Goal: Task Accomplishment & Management: Manage account settings

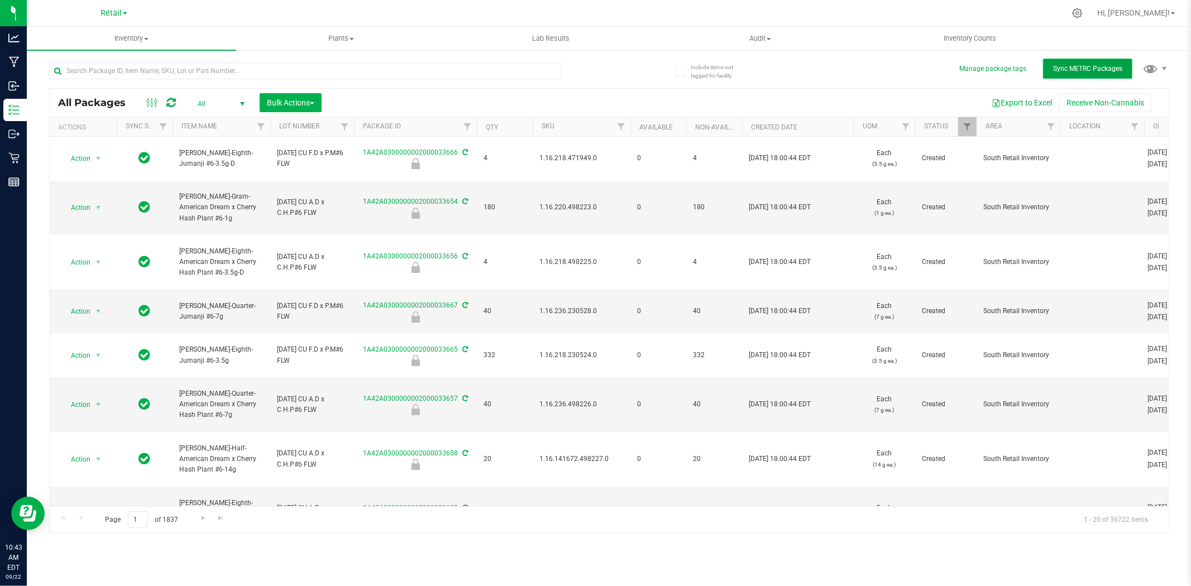
click at [1090, 65] on span "Sync METRC Packages" at bounding box center [1087, 69] width 69 height 8
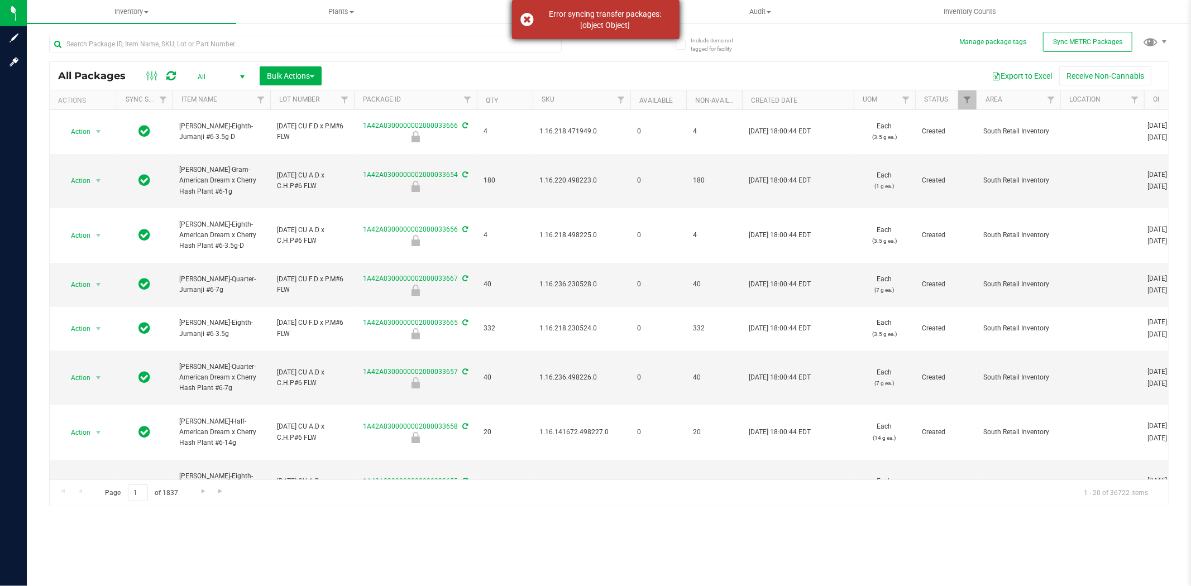
click at [617, 25] on div "Error syncing transfer packages: [object Object]" at bounding box center [605, 19] width 131 height 22
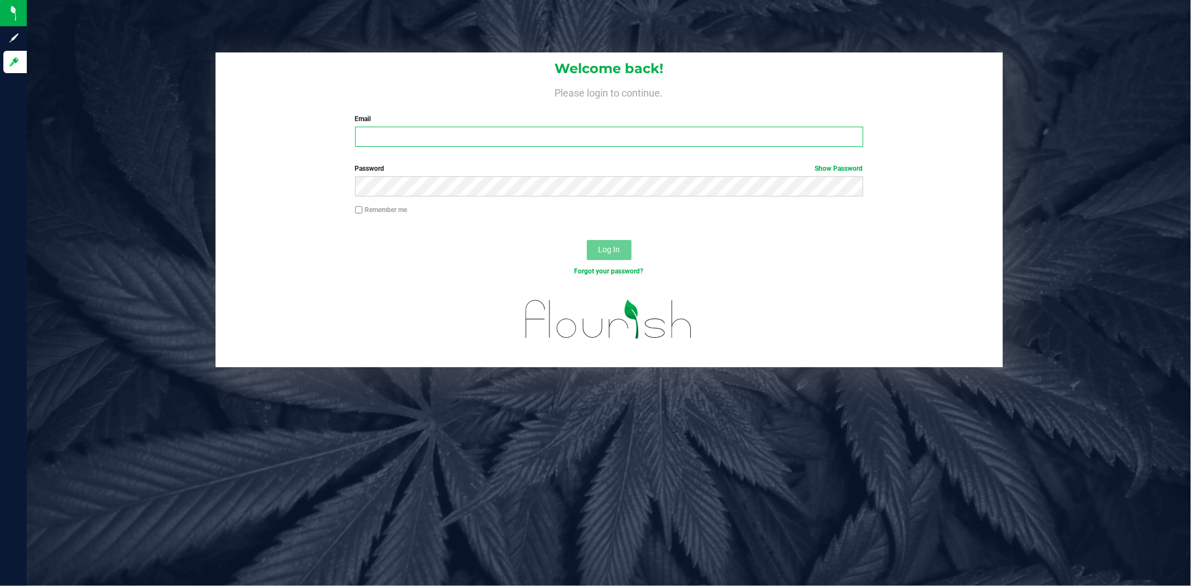
type input "[EMAIL_ADDRESS][DOMAIN_NAME]"
click at [622, 246] on button "Log In" at bounding box center [609, 250] width 45 height 20
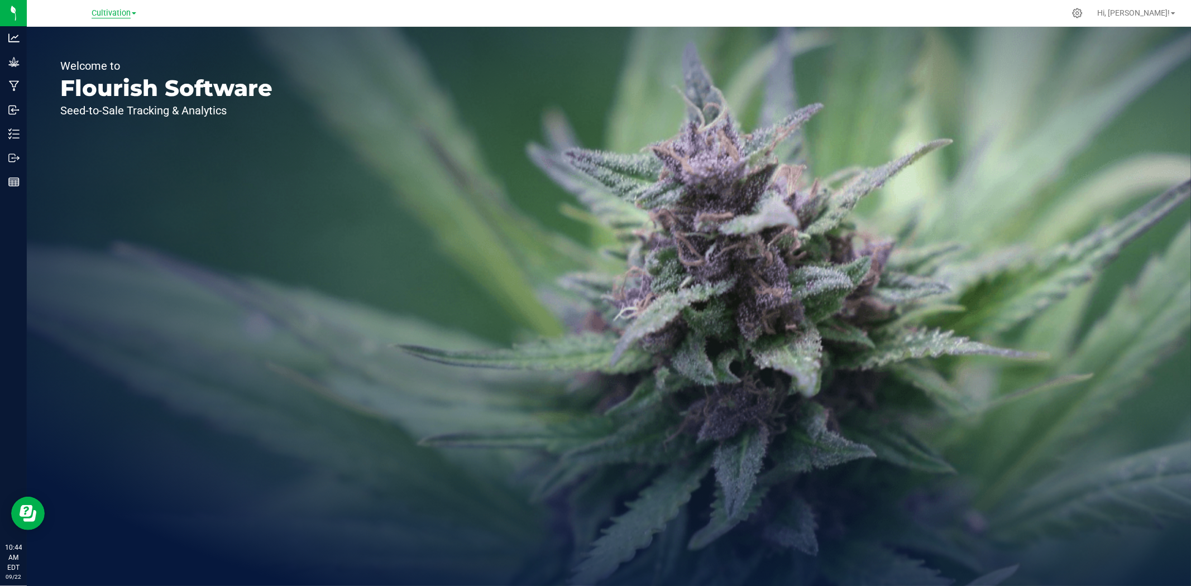
click at [110, 14] on span "Cultivation" at bounding box center [111, 13] width 39 height 10
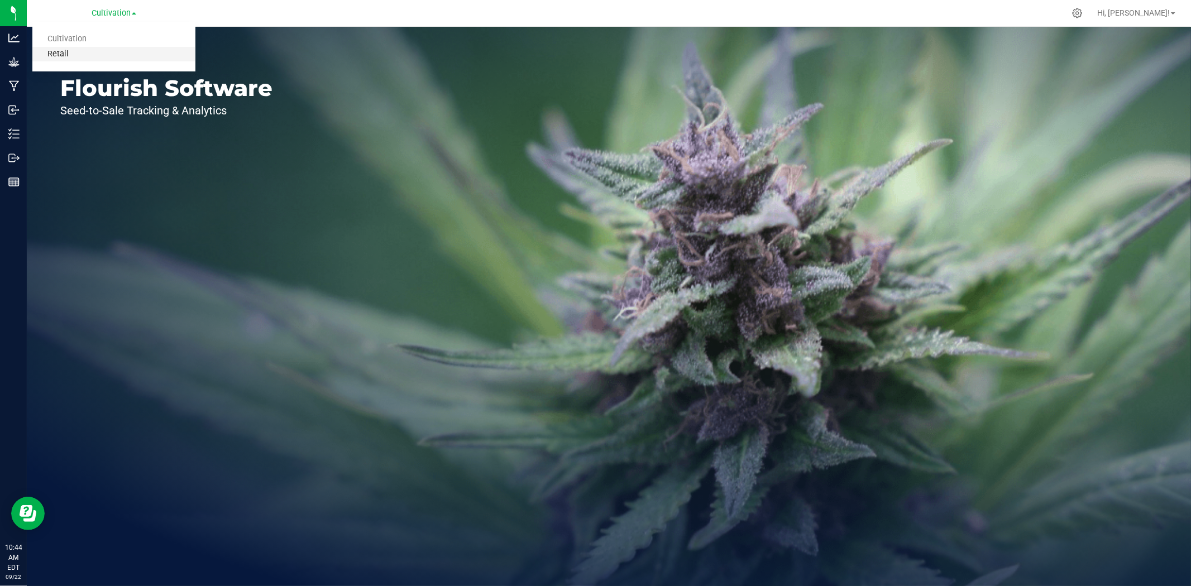
click at [125, 49] on link "Retail" at bounding box center [113, 54] width 163 height 15
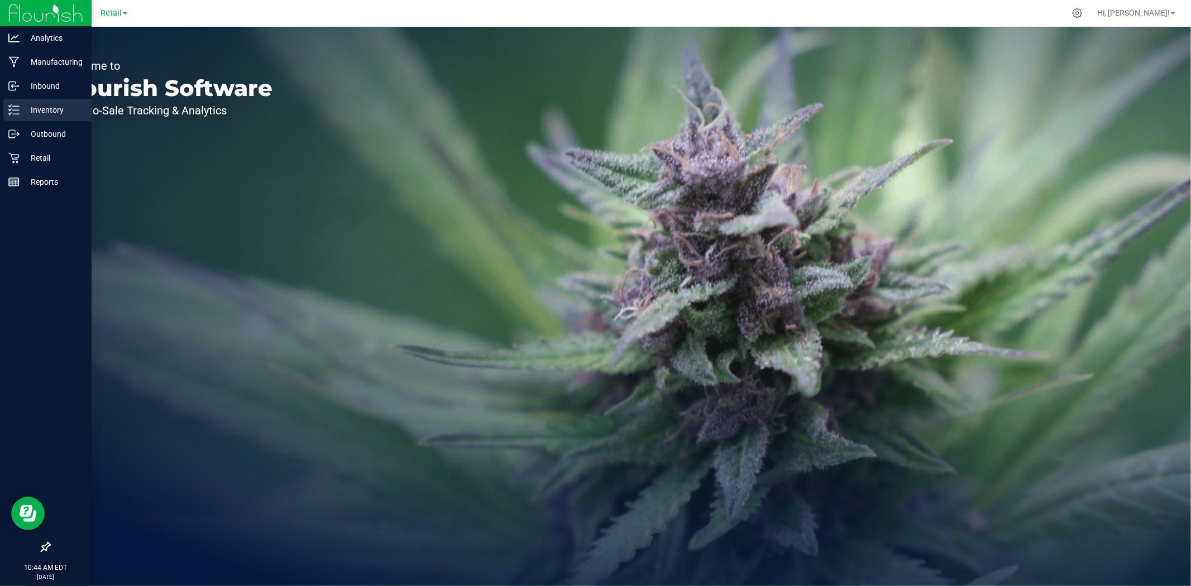
click at [25, 111] on p "Inventory" at bounding box center [53, 109] width 67 height 13
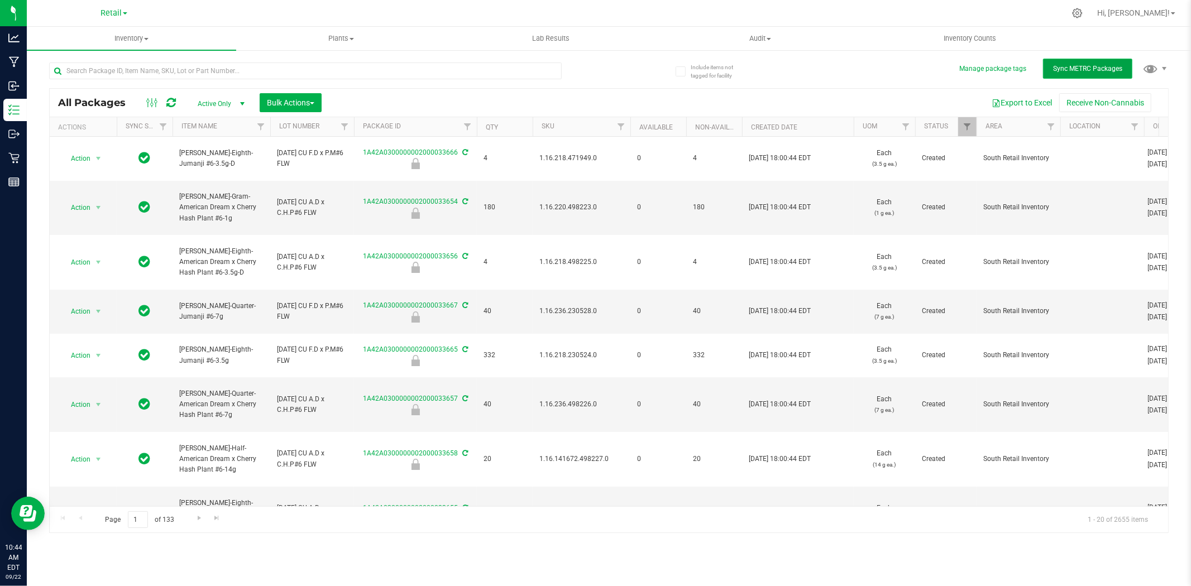
click at [1096, 69] on span "Sync METRC Packages" at bounding box center [1087, 69] width 69 height 8
click at [290, 103] on span "Bulk Actions" at bounding box center [290, 102] width 47 height 9
click at [313, 208] on span "Lock/Unlock packages" at bounding box center [304, 210] width 77 height 9
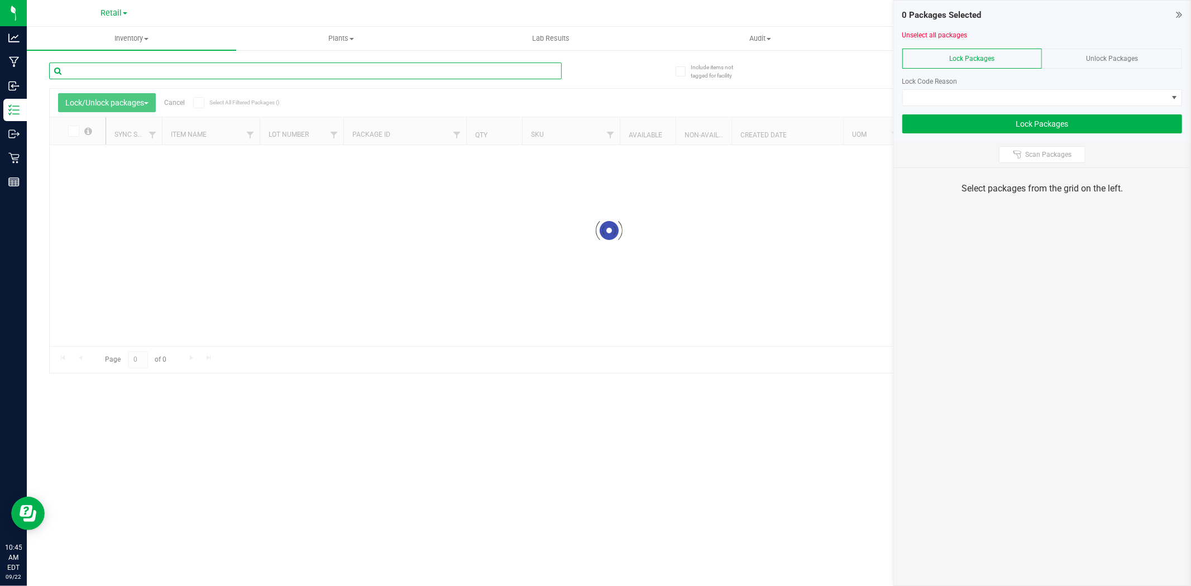
click at [296, 68] on input "text" at bounding box center [305, 71] width 513 height 17
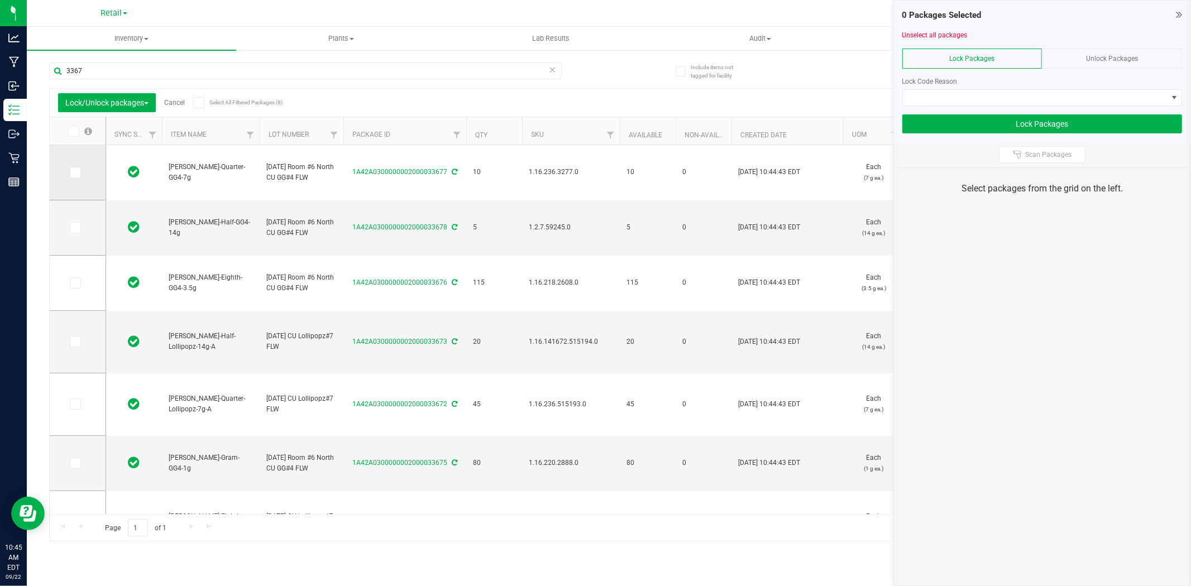
click at [77, 167] on span at bounding box center [75, 172] width 11 height 11
click at [0, 0] on input "checkbox" at bounding box center [0, 0] width 0 height 0
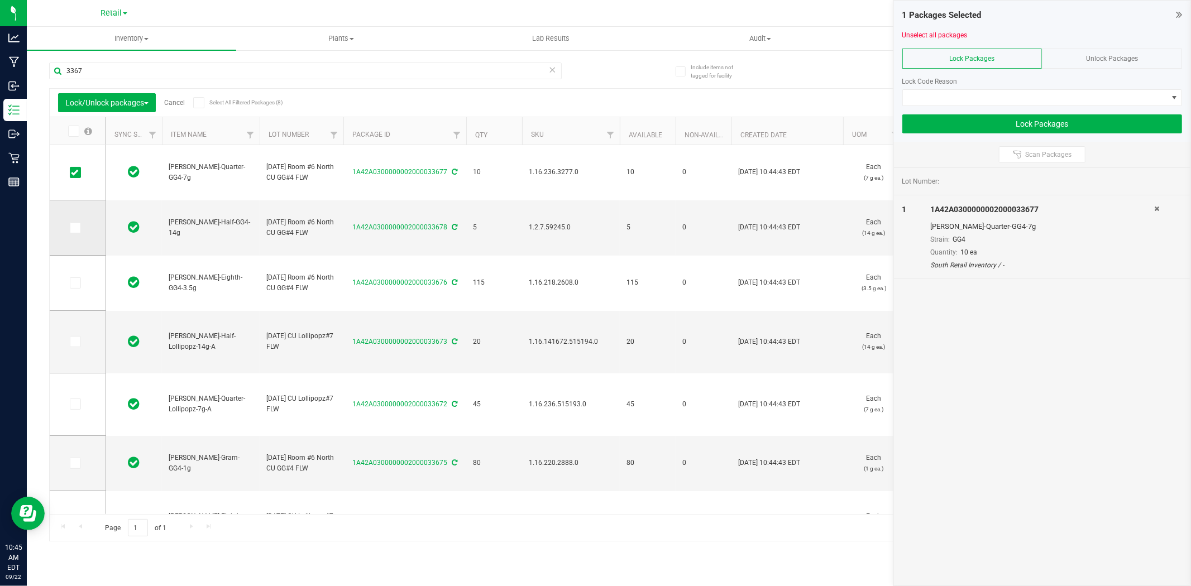
click at [75, 228] on icon at bounding box center [74, 228] width 7 height 0
click at [0, 0] on input "checkbox" at bounding box center [0, 0] width 0 height 0
click at [78, 283] on span at bounding box center [75, 283] width 11 height 11
click at [0, 0] on input "checkbox" at bounding box center [0, 0] width 0 height 0
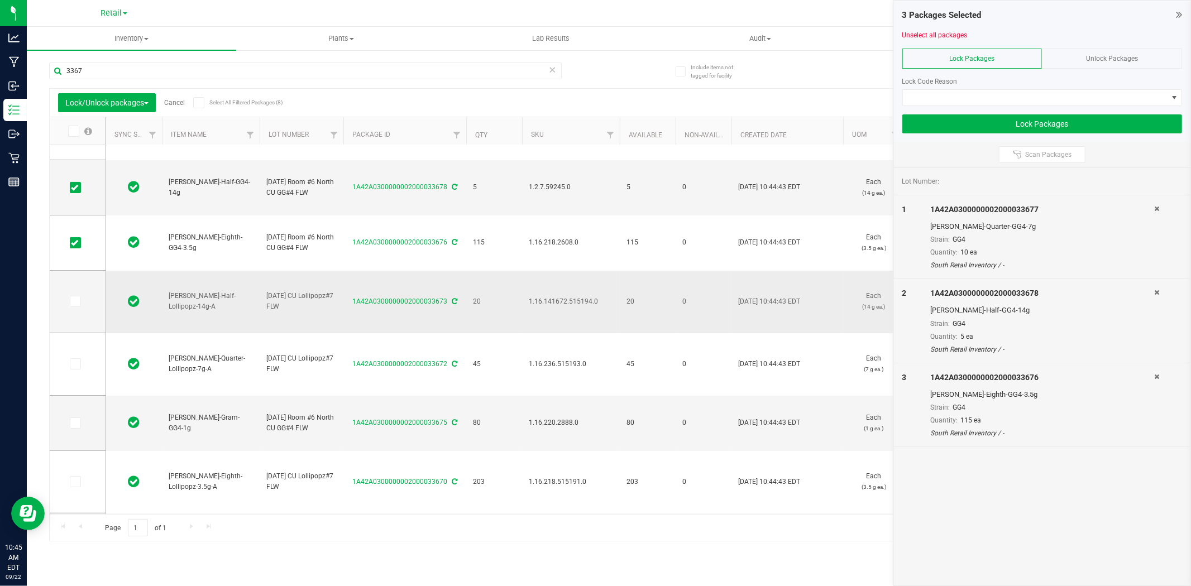
scroll to position [62, 0]
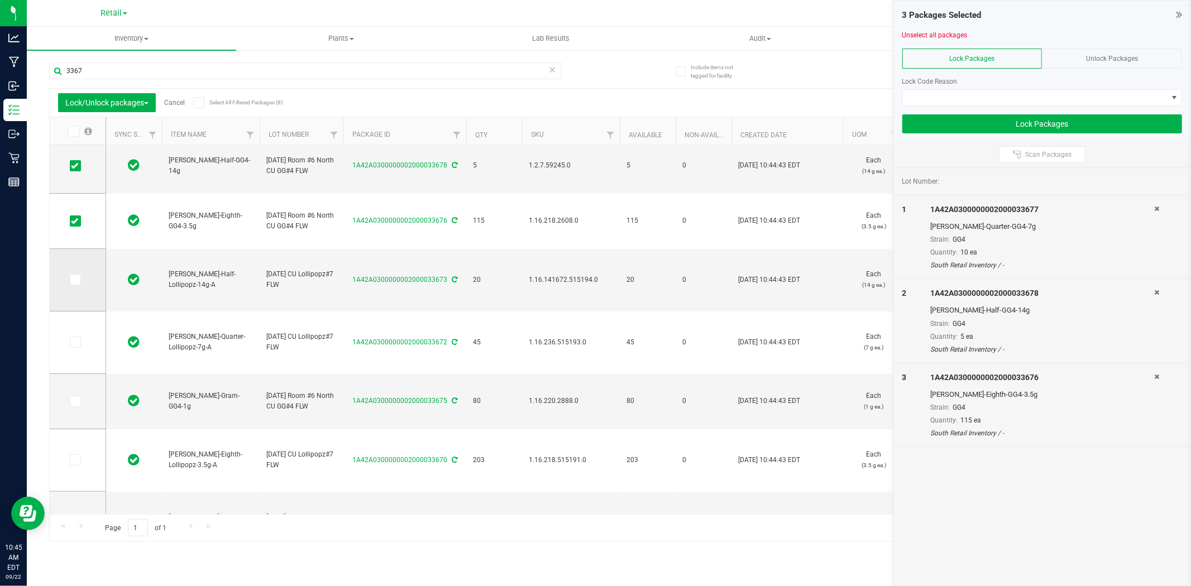
click at [75, 285] on span at bounding box center [75, 279] width 11 height 11
click at [0, 0] on input "checkbox" at bounding box center [0, 0] width 0 height 0
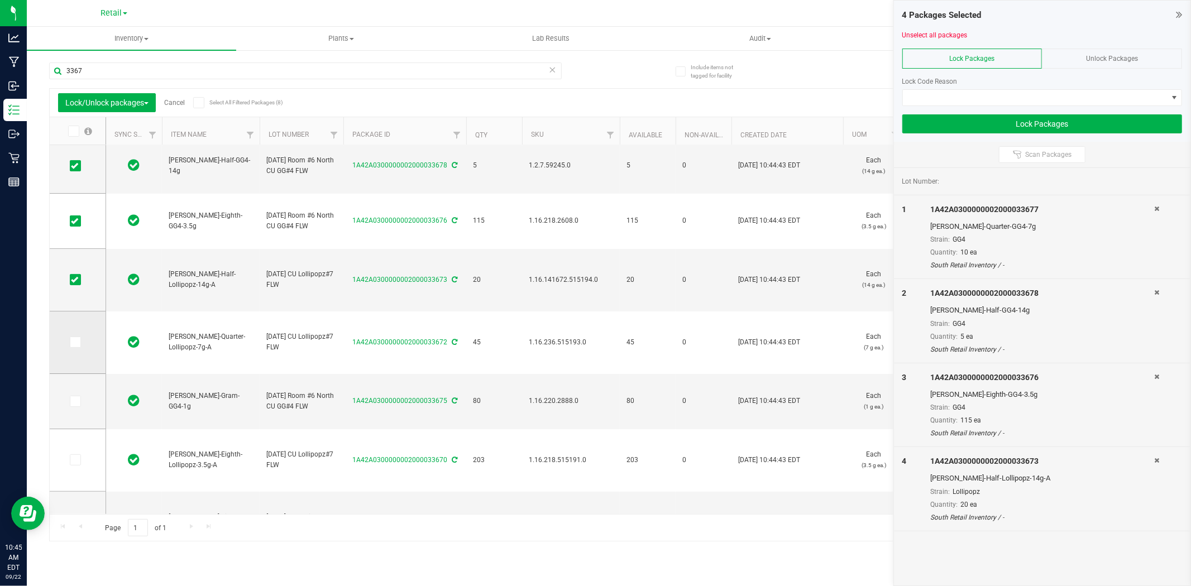
click at [74, 342] on icon at bounding box center [74, 342] width 7 height 0
click at [0, 0] on input "checkbox" at bounding box center [0, 0] width 0 height 0
click at [75, 402] on icon at bounding box center [74, 402] width 7 height 0
click at [0, 0] on input "checkbox" at bounding box center [0, 0] width 0 height 0
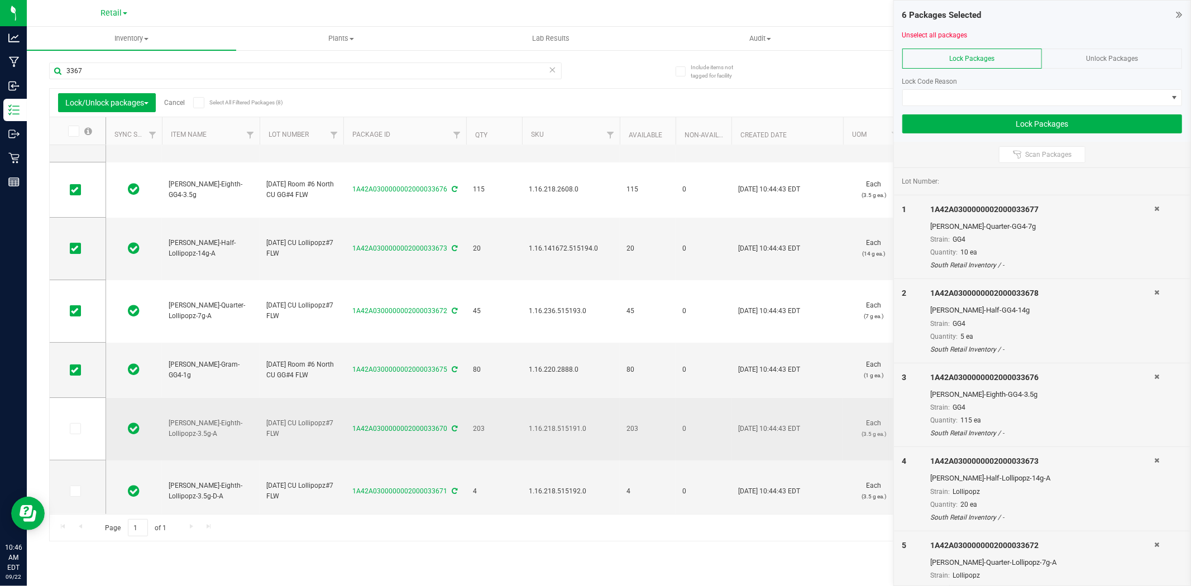
scroll to position [102, 0]
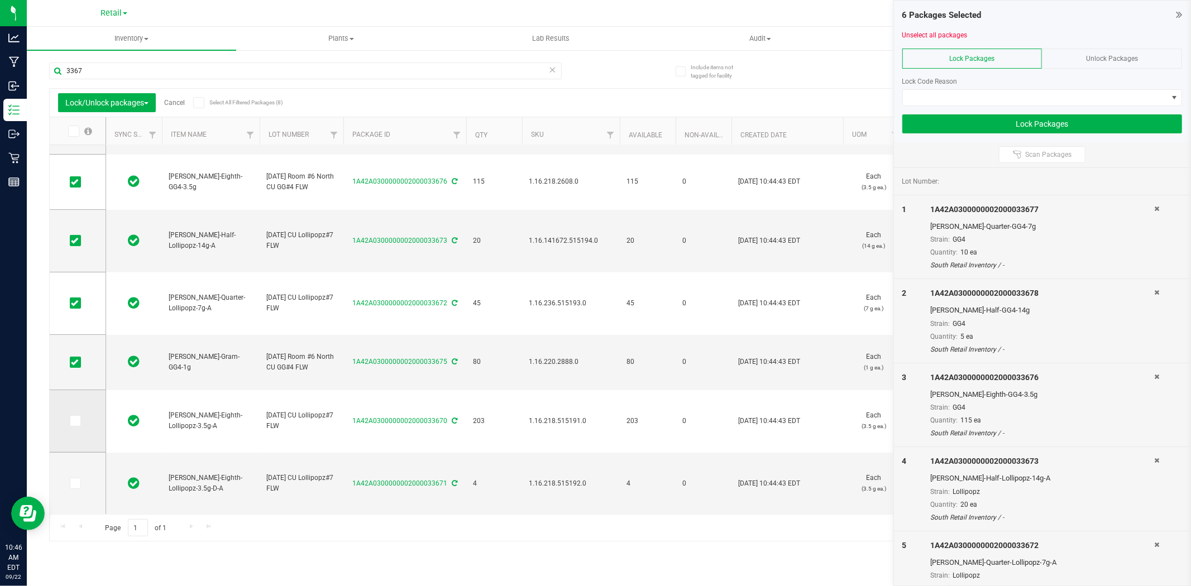
click at [77, 421] on icon at bounding box center [74, 421] width 7 height 0
click at [0, 0] on input "checkbox" at bounding box center [0, 0] width 0 height 0
click at [70, 481] on span at bounding box center [75, 483] width 11 height 11
click at [0, 0] on input "checkbox" at bounding box center [0, 0] width 0 height 0
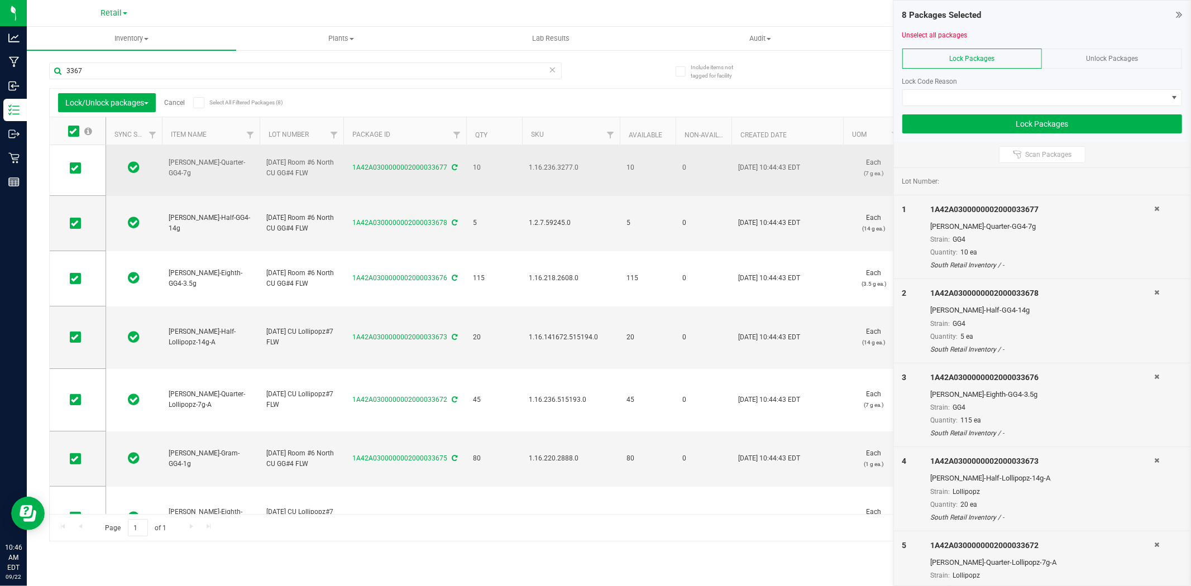
scroll to position [0, 0]
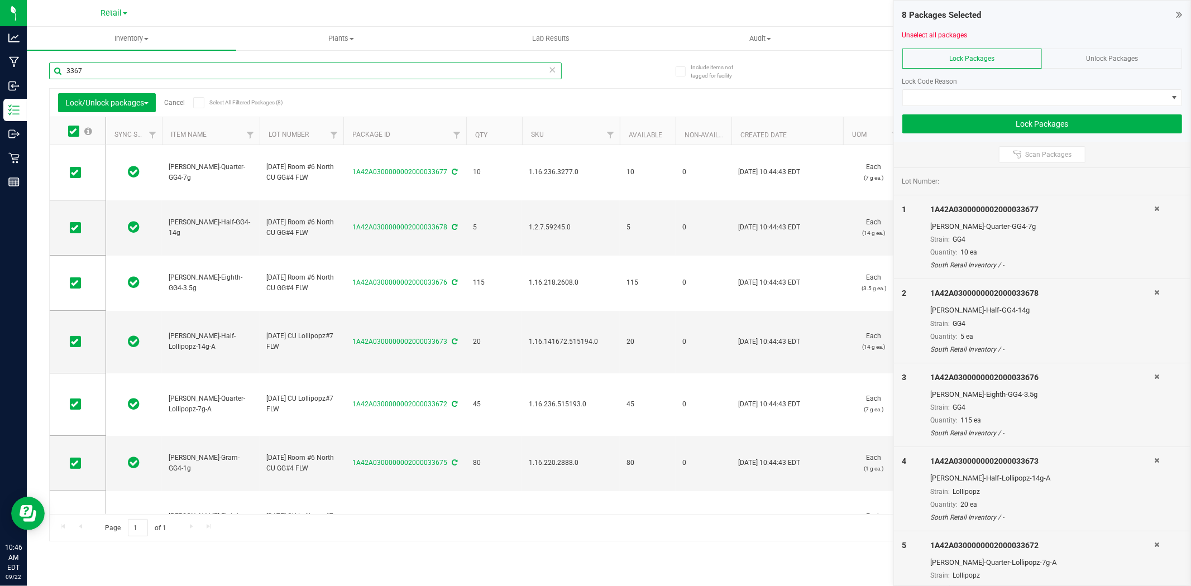
click at [235, 73] on input "3367" at bounding box center [305, 71] width 513 height 17
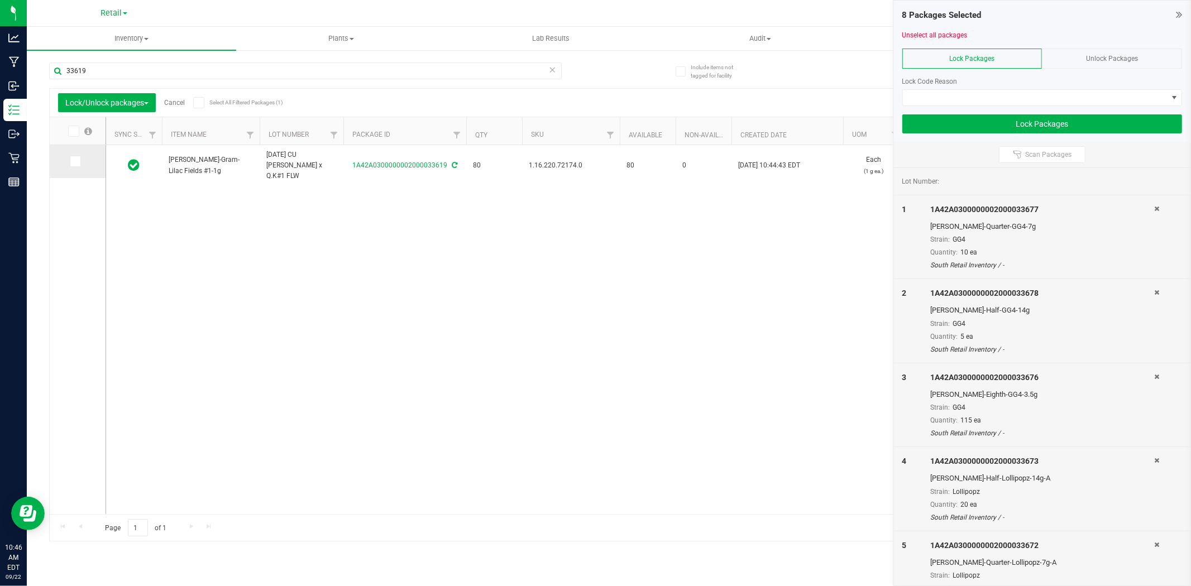
click at [70, 170] on td at bounding box center [78, 161] width 56 height 33
click at [74, 161] on icon at bounding box center [74, 161] width 7 height 0
click at [0, 0] on input "checkbox" at bounding box center [0, 0] width 0 height 0
click at [113, 69] on input "33619" at bounding box center [305, 71] width 513 height 17
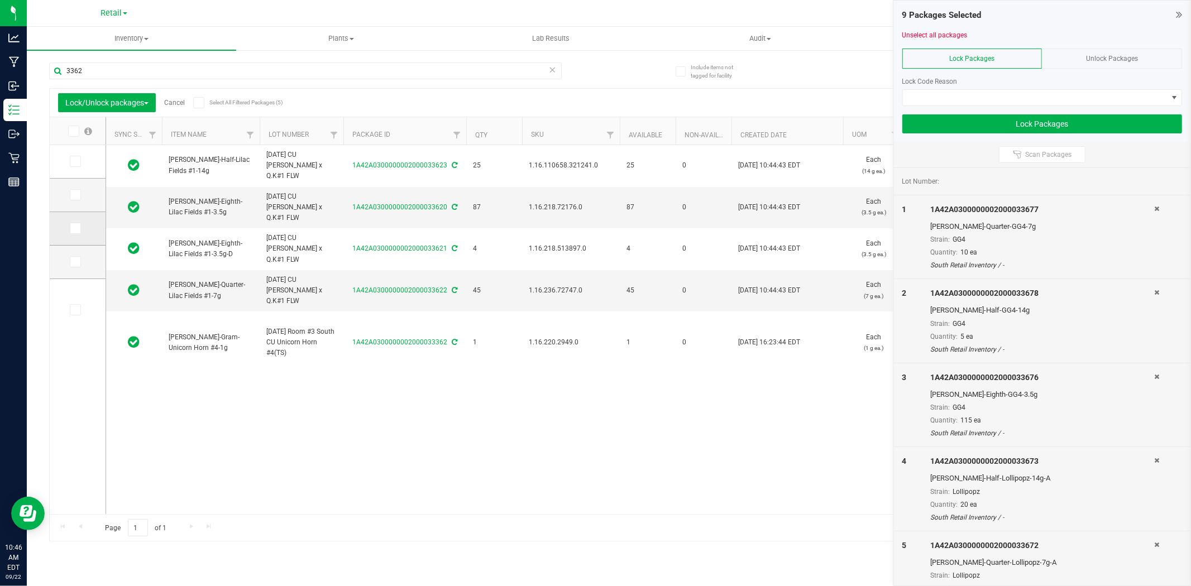
drag, startPoint x: 80, startPoint y: 257, endPoint x: 79, endPoint y: 233, distance: 23.5
click at [80, 255] on td at bounding box center [78, 263] width 56 height 34
click at [76, 224] on span at bounding box center [75, 228] width 11 height 11
click at [0, 0] on input "checkbox" at bounding box center [0, 0] width 0 height 0
click at [73, 198] on span at bounding box center [75, 194] width 11 height 11
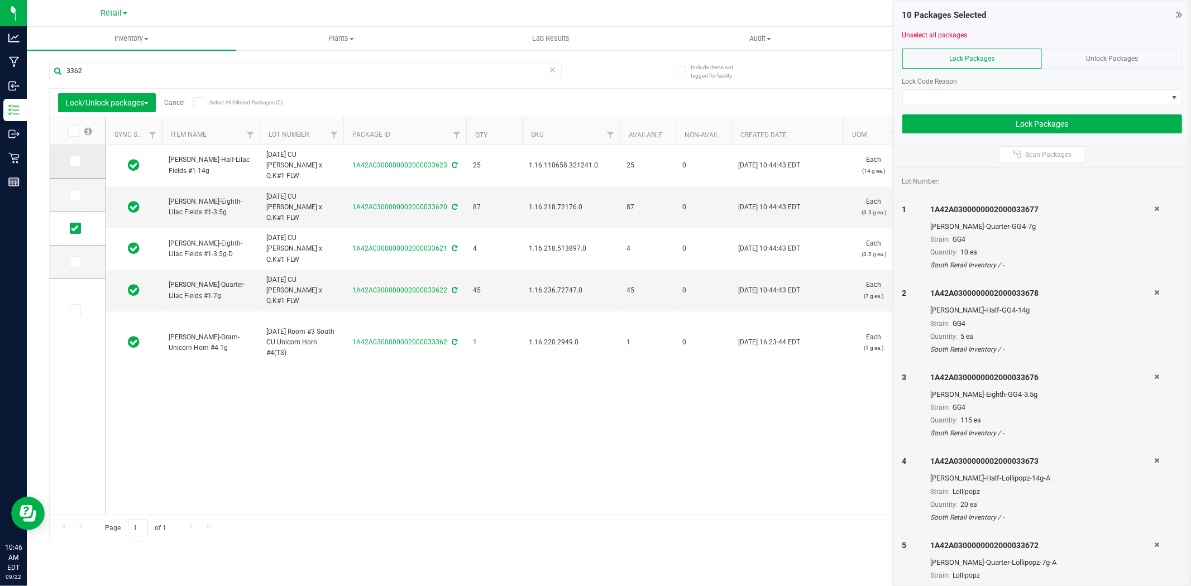
click at [77, 161] on icon at bounding box center [74, 161] width 7 height 0
click at [0, 0] on input "checkbox" at bounding box center [0, 0] width 0 height 0
click at [73, 195] on icon at bounding box center [74, 195] width 7 height 0
click at [0, 0] on input "checkbox" at bounding box center [0, 0] width 0 height 0
click at [73, 262] on icon at bounding box center [74, 262] width 7 height 0
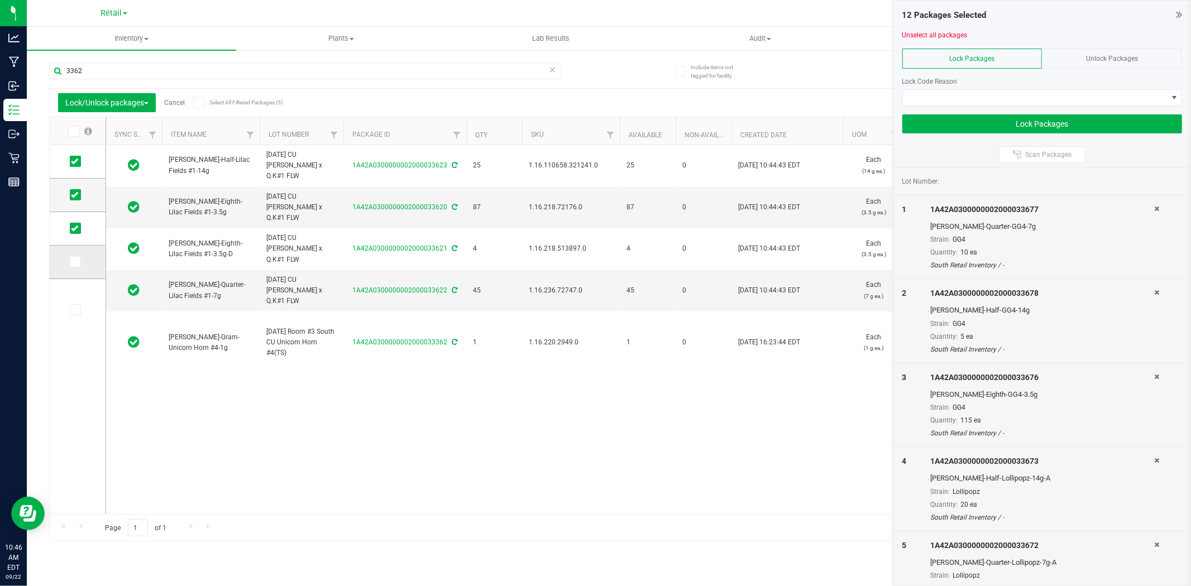
click at [0, 0] on input "checkbox" at bounding box center [0, 0] width 0 height 0
click at [125, 71] on input "3362" at bounding box center [305, 71] width 513 height 17
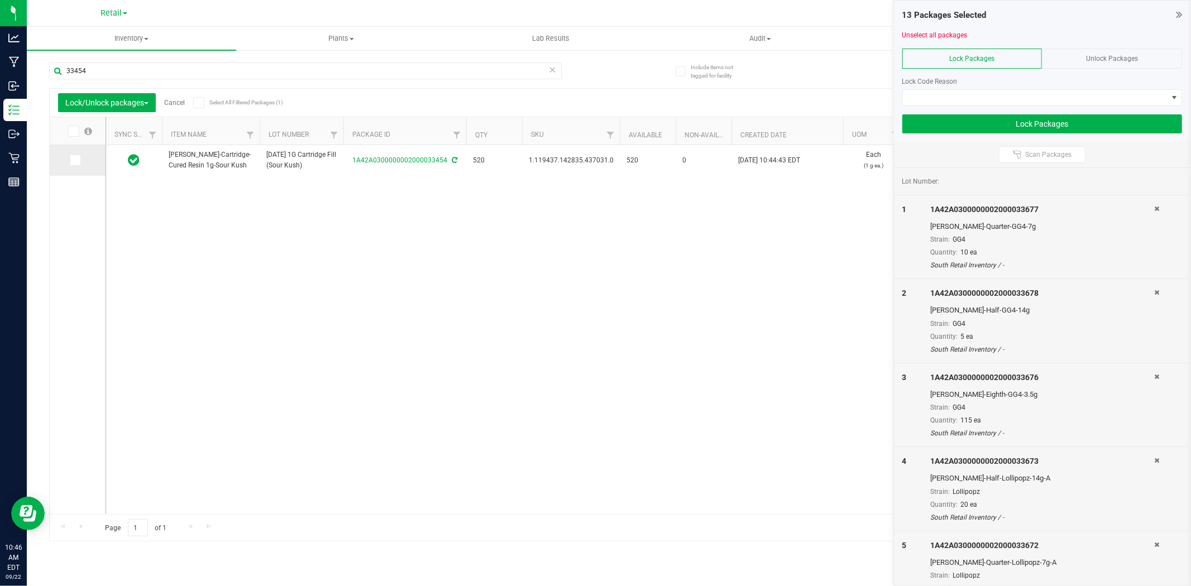
click at [79, 158] on span at bounding box center [75, 160] width 11 height 11
click at [0, 0] on input "checkbox" at bounding box center [0, 0] width 0 height 0
click at [127, 65] on input "33454" at bounding box center [305, 71] width 513 height 17
click at [126, 65] on input "33454" at bounding box center [305, 71] width 513 height 17
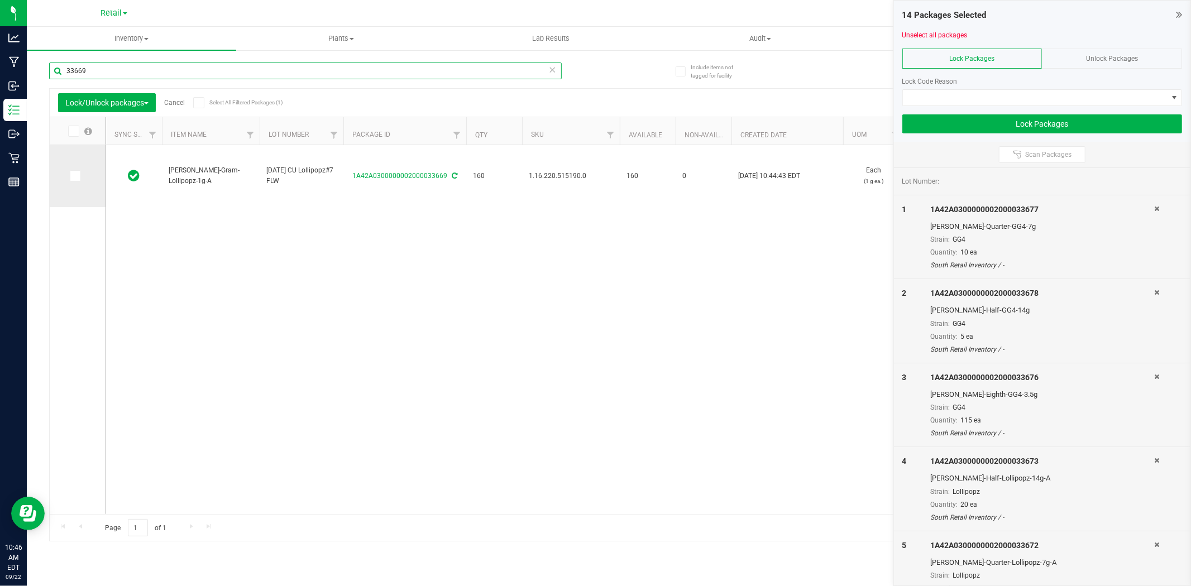
type input "33669"
click at [73, 176] on icon at bounding box center [74, 176] width 7 height 0
click at [0, 0] on input "checkbox" at bounding box center [0, 0] width 0 height 0
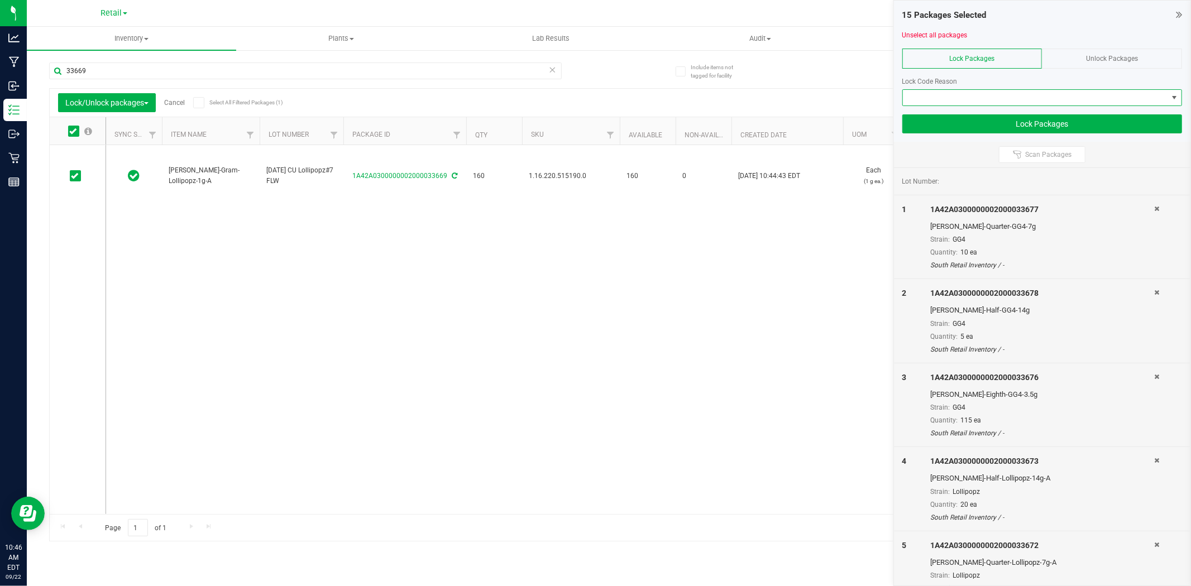
click at [966, 101] on span at bounding box center [1035, 98] width 265 height 16
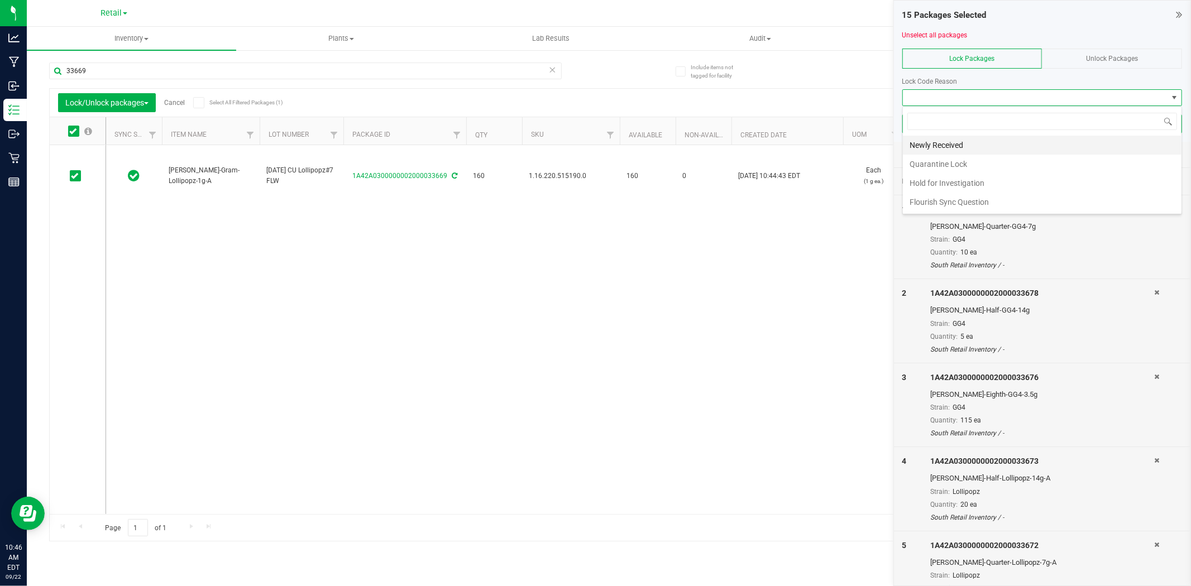
scroll to position [17, 280]
click at [966, 147] on li "Newly Received" at bounding box center [1042, 145] width 279 height 19
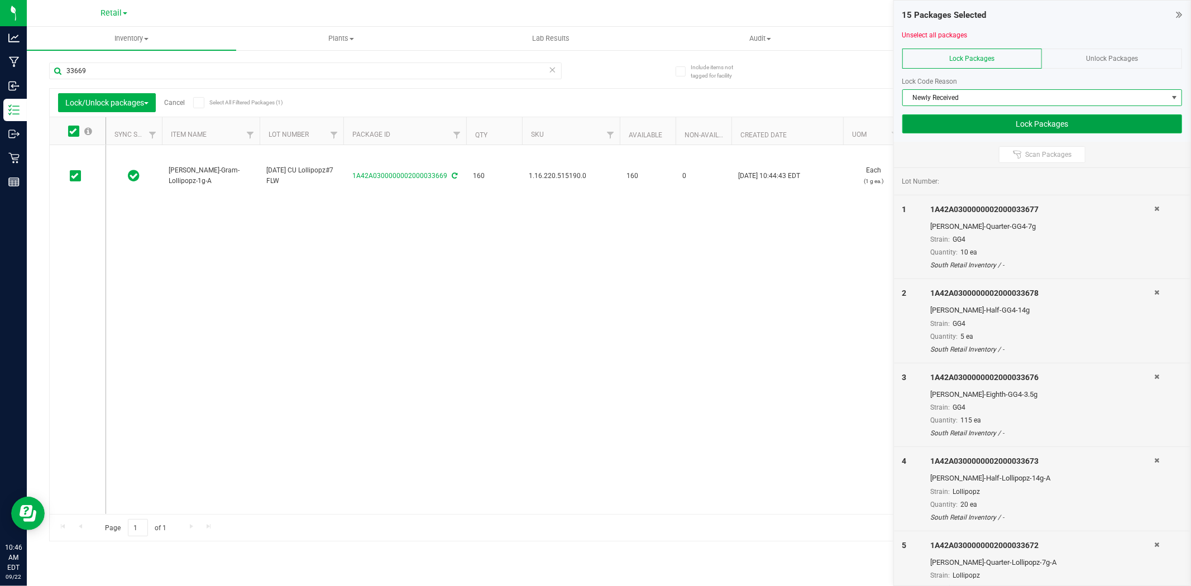
click at [960, 123] on button "Lock Packages" at bounding box center [1043, 124] width 280 height 19
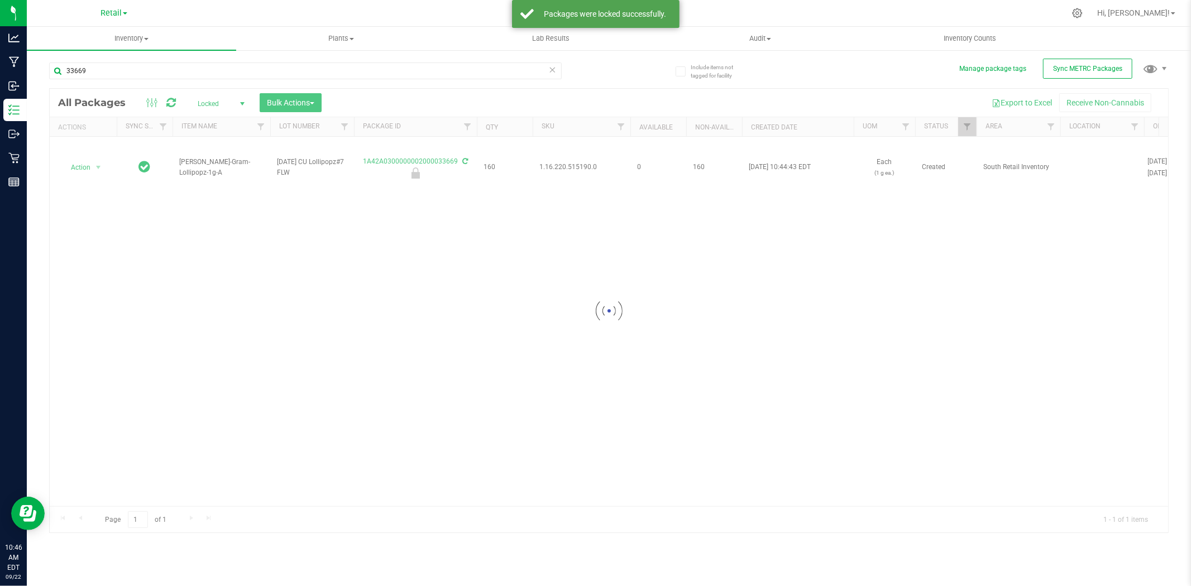
click at [551, 71] on icon at bounding box center [553, 69] width 8 height 13
click at [214, 103] on div at bounding box center [609, 311] width 1119 height 444
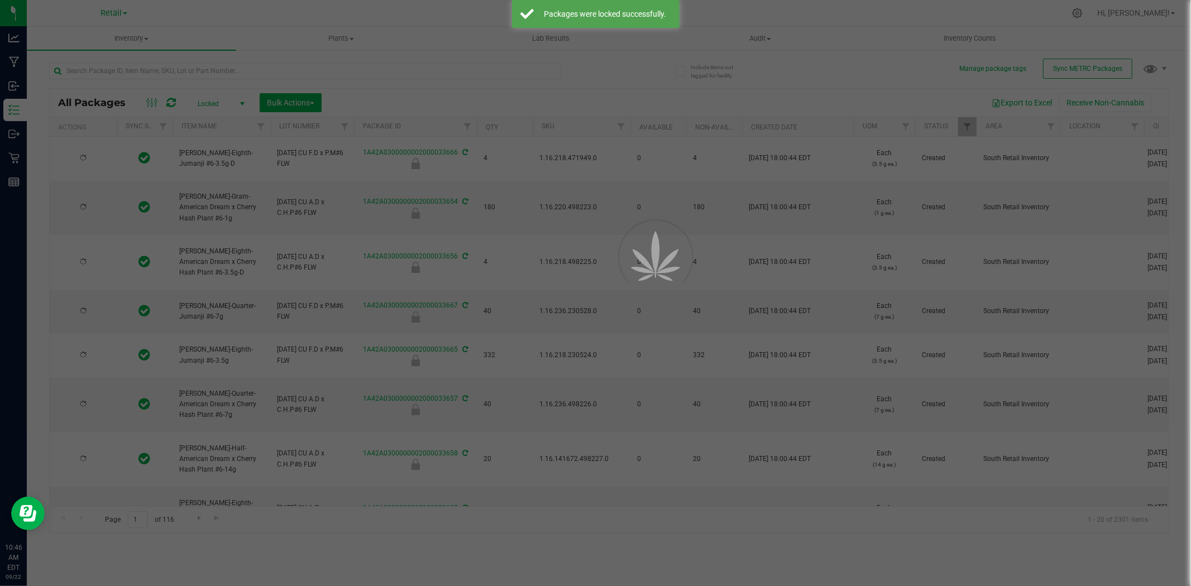
click at [208, 101] on div at bounding box center [595, 293] width 1191 height 586
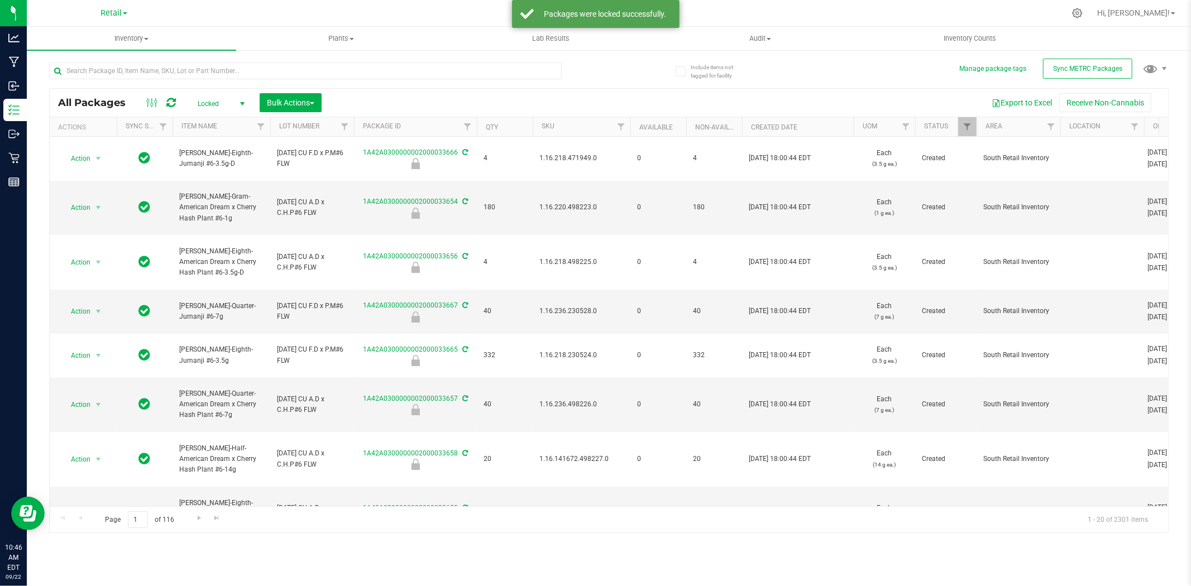
click at [235, 107] on span "select" at bounding box center [242, 104] width 14 height 16
click at [233, 173] on li "All" at bounding box center [218, 172] width 60 height 17
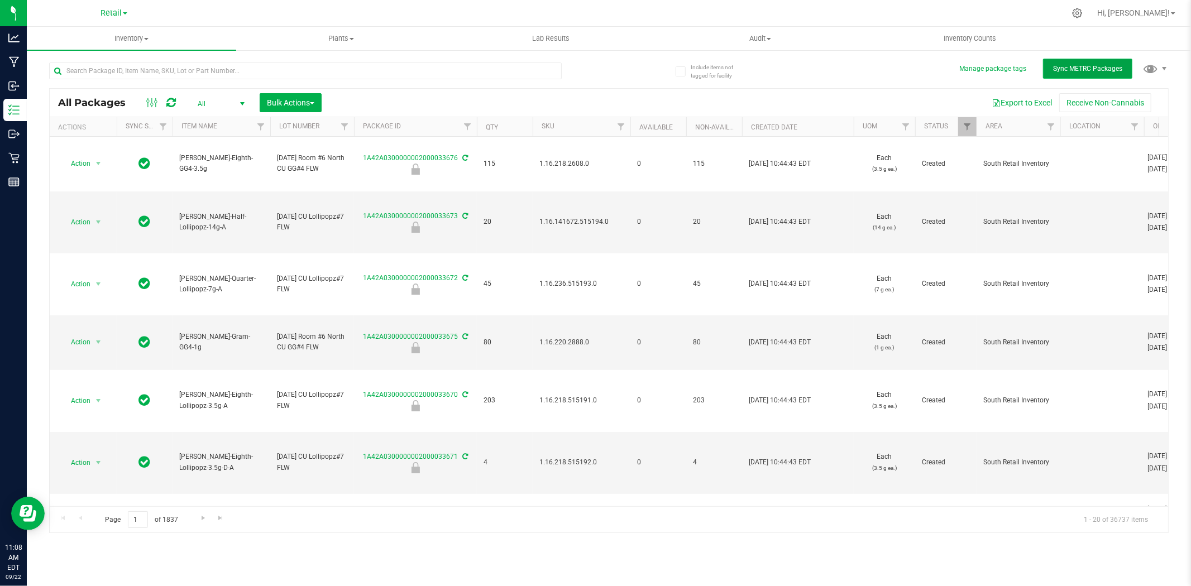
click at [1076, 77] on button "Sync METRC Packages" at bounding box center [1087, 69] width 89 height 20
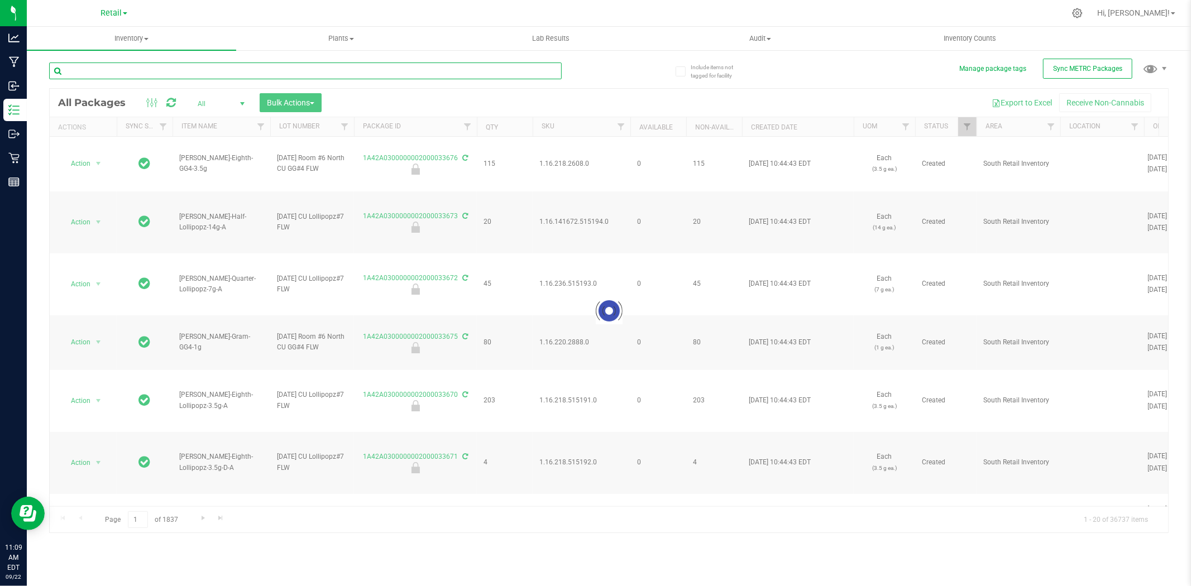
click at [375, 70] on input "text" at bounding box center [305, 71] width 513 height 17
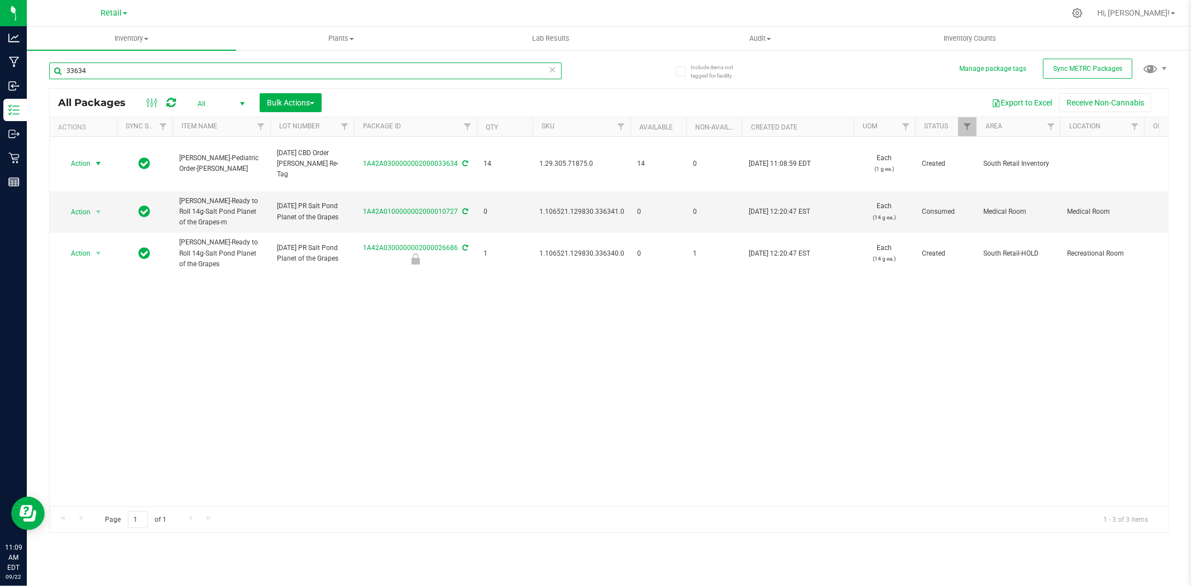
type input "33634"
click at [80, 162] on span "Action" at bounding box center [76, 164] width 30 height 16
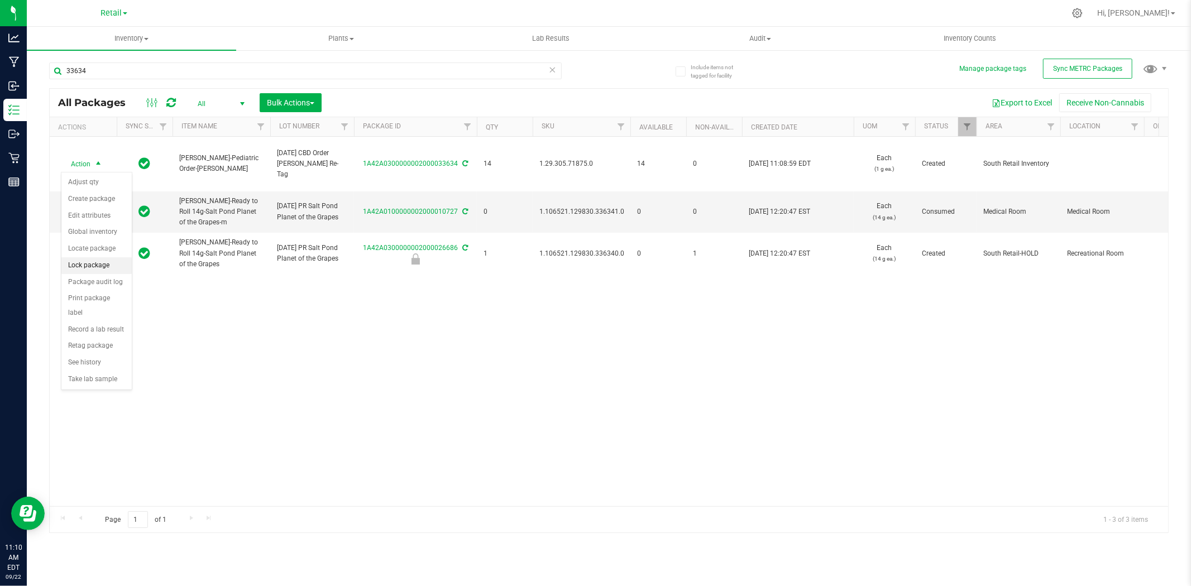
click at [96, 265] on li "Lock package" at bounding box center [96, 265] width 70 height 17
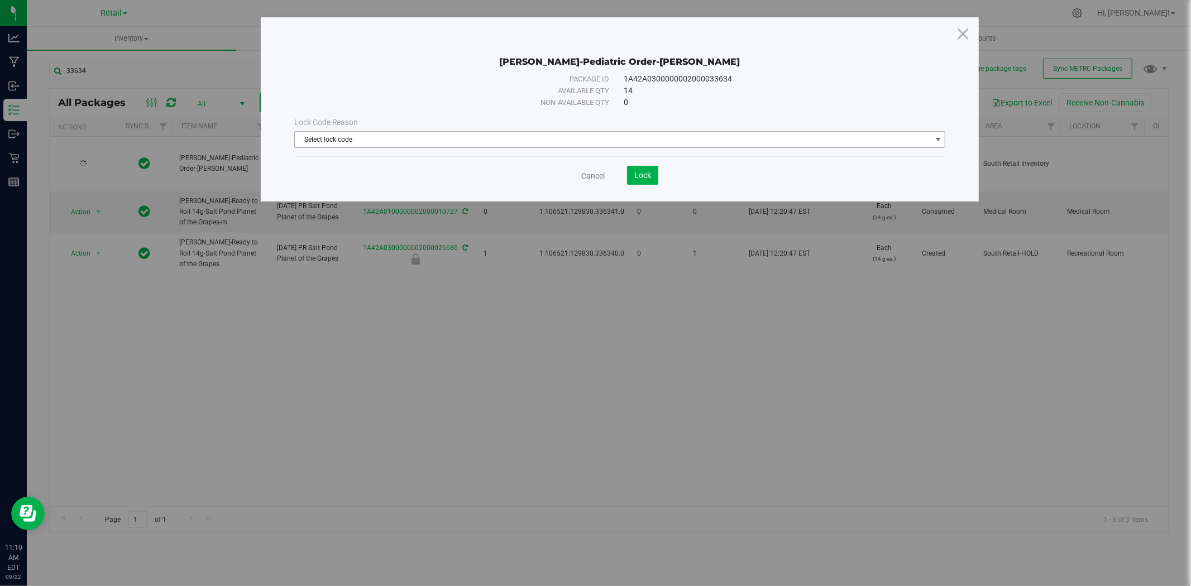
click at [700, 135] on span "Select lock code" at bounding box center [613, 140] width 637 height 16
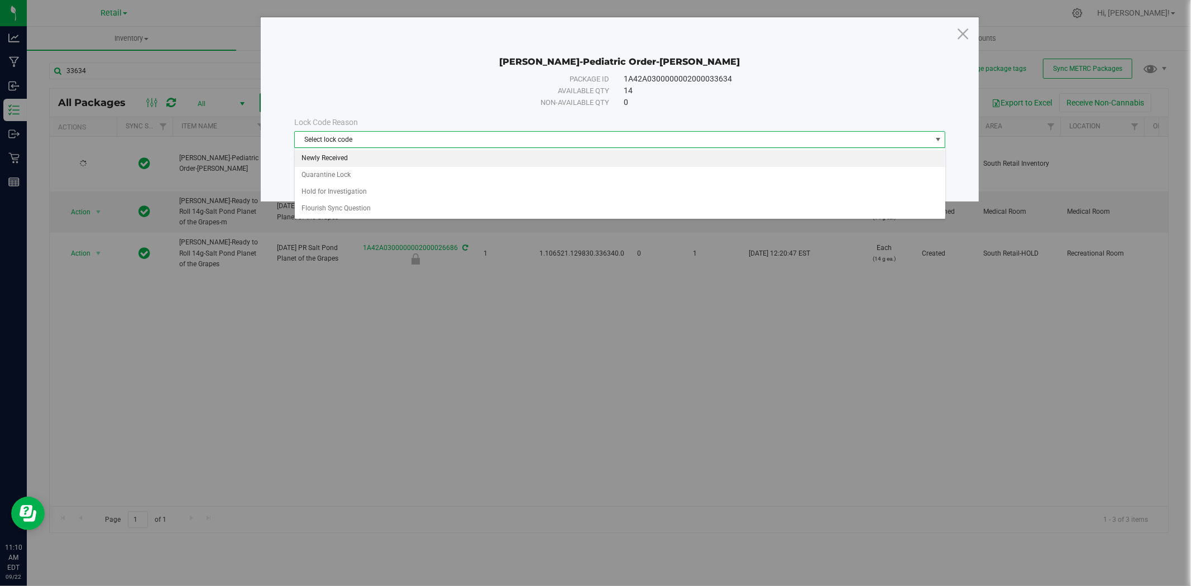
click at [696, 158] on li "Newly Received" at bounding box center [620, 158] width 651 height 17
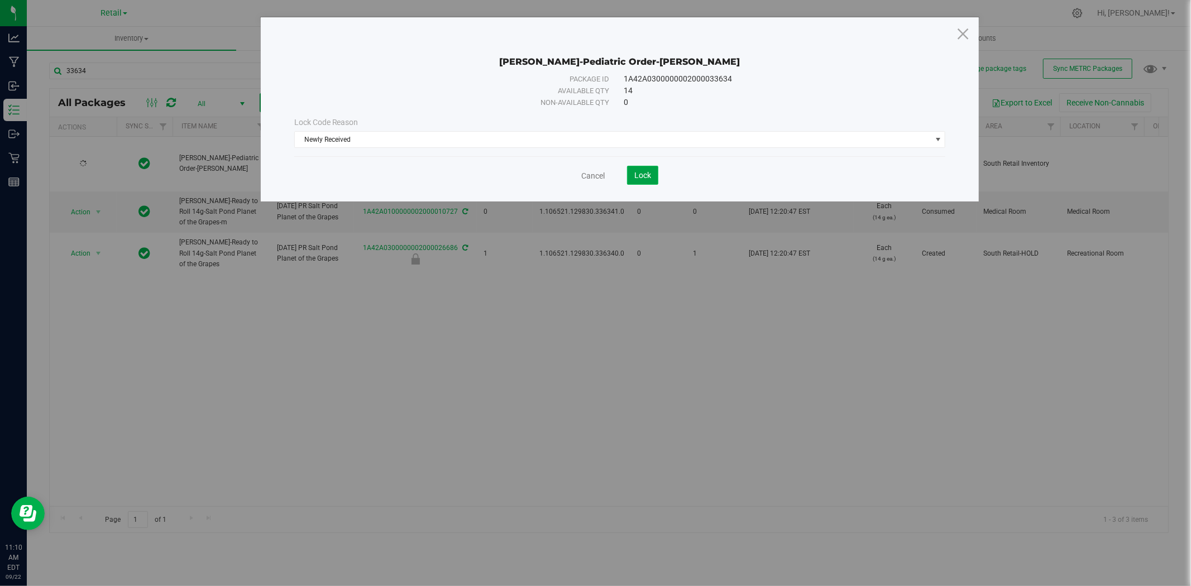
click at [638, 175] on span "Lock" at bounding box center [642, 175] width 17 height 9
